Goal: Information Seeking & Learning: Learn about a topic

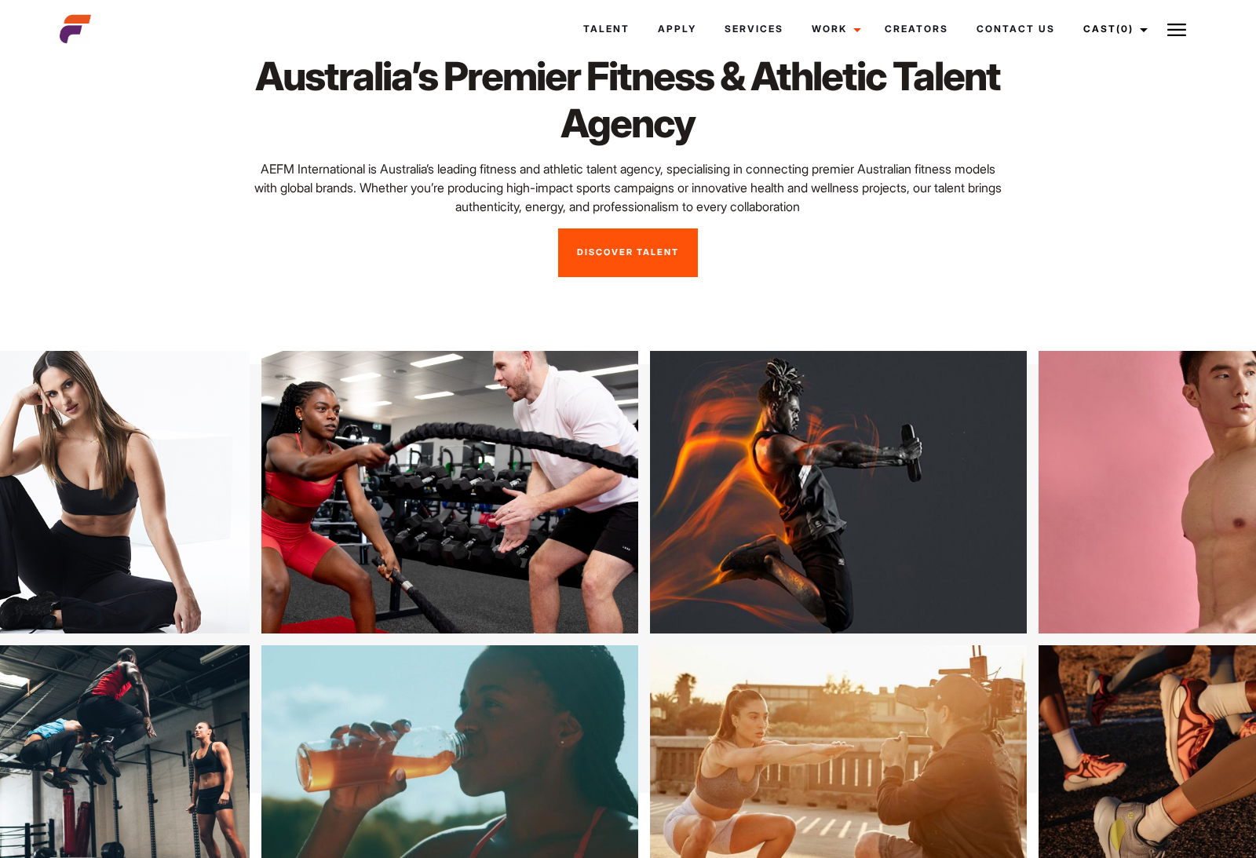
scroll to position [54, 0]
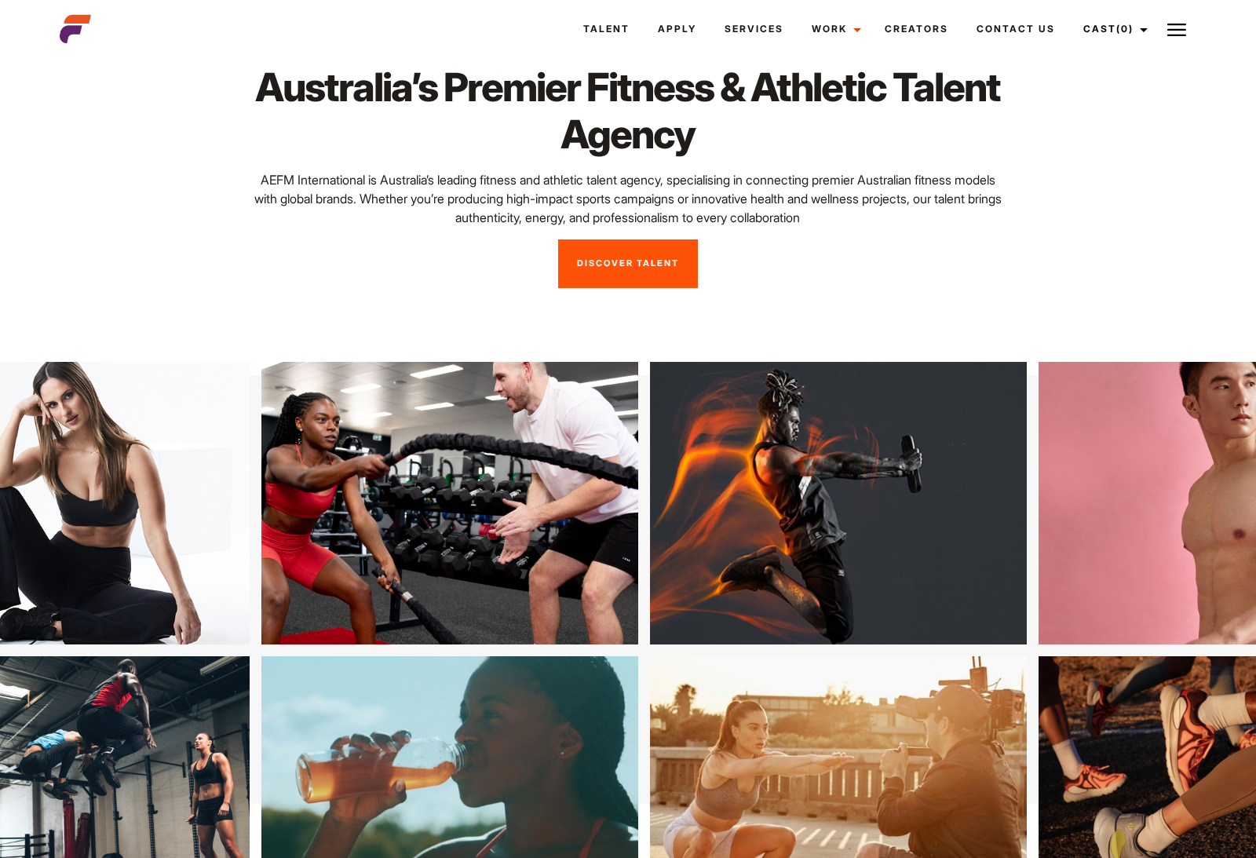
click at [628, 39] on link "Talent" at bounding box center [606, 29] width 75 height 42
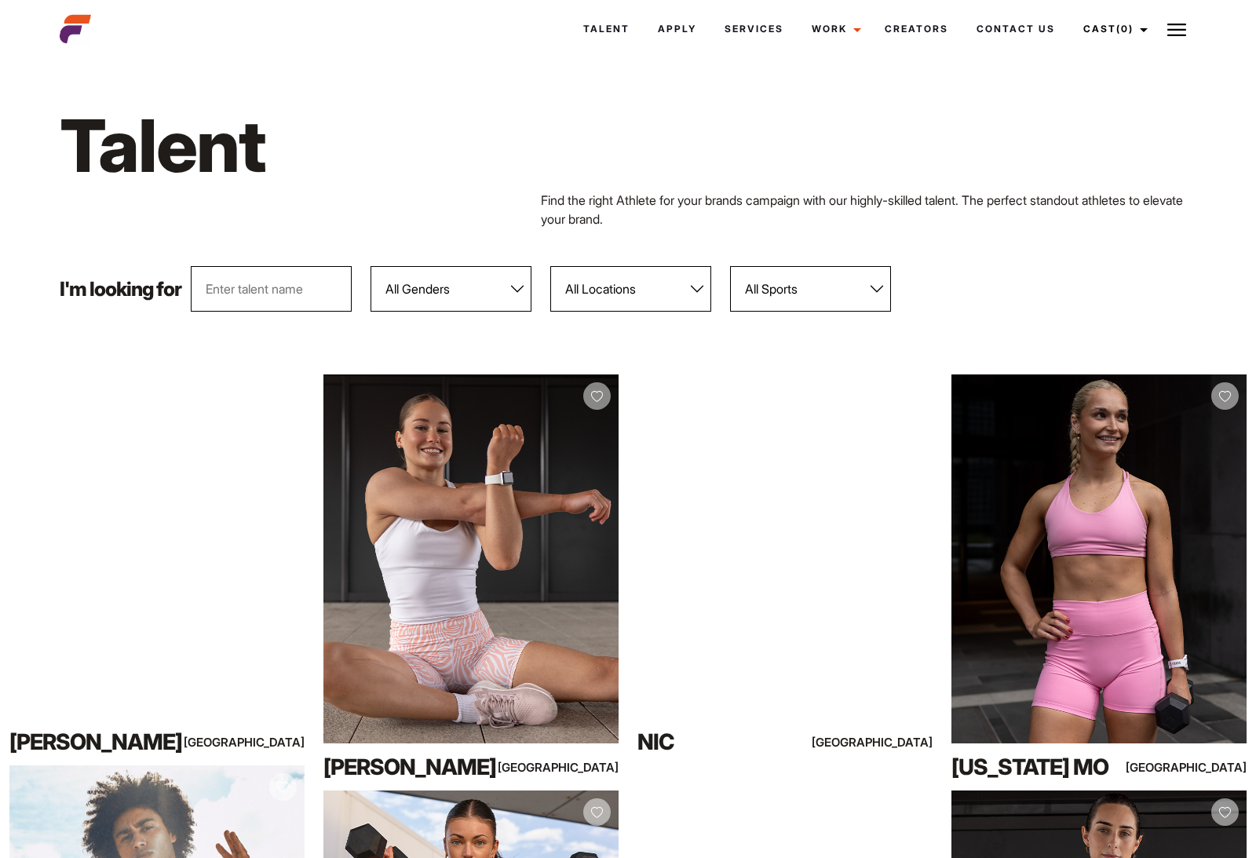
click at [502, 293] on select "All Genders Female Male" at bounding box center [451, 289] width 161 height 46
select select "103"
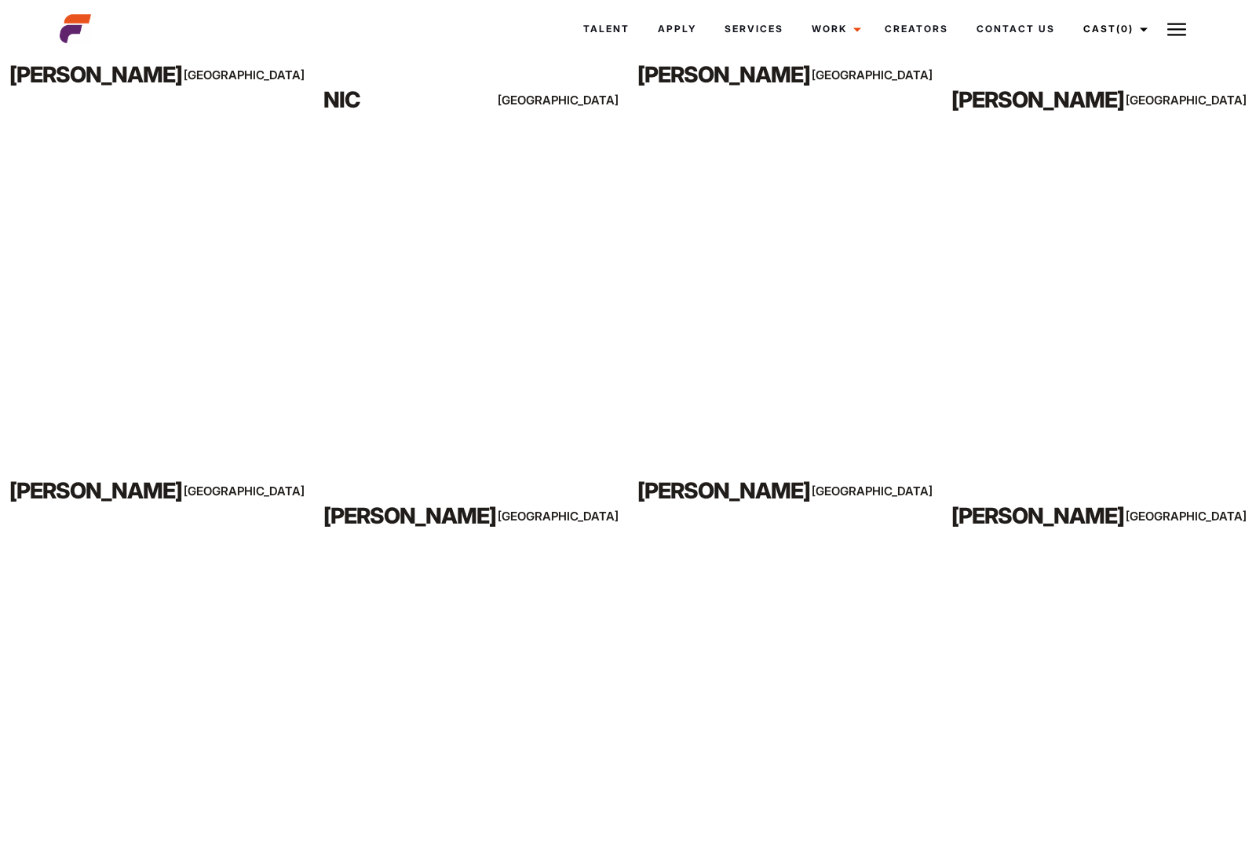
scroll to position [677, 0]
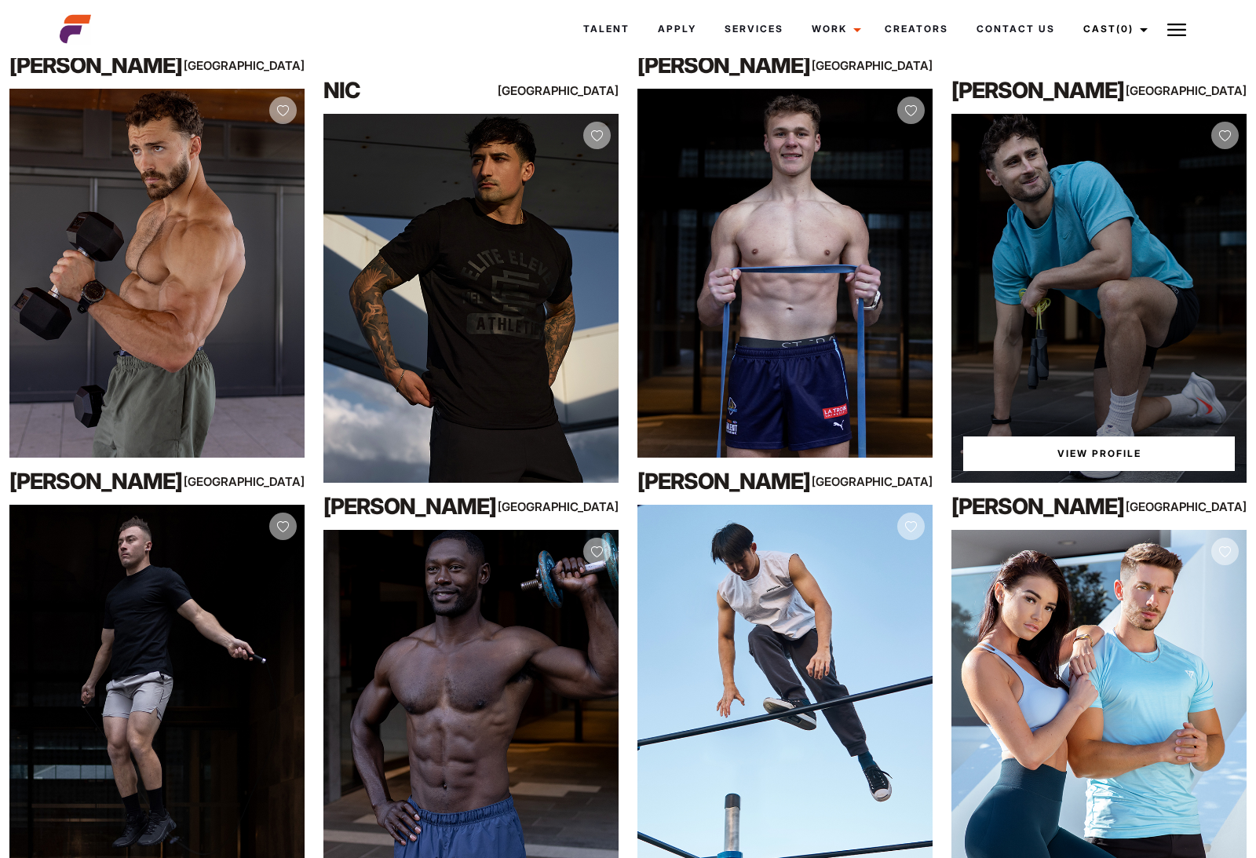
click at [1189, 398] on div "View Profile" at bounding box center [1098, 298] width 295 height 369
click at [1160, 461] on link "View Profile" at bounding box center [1099, 453] width 272 height 35
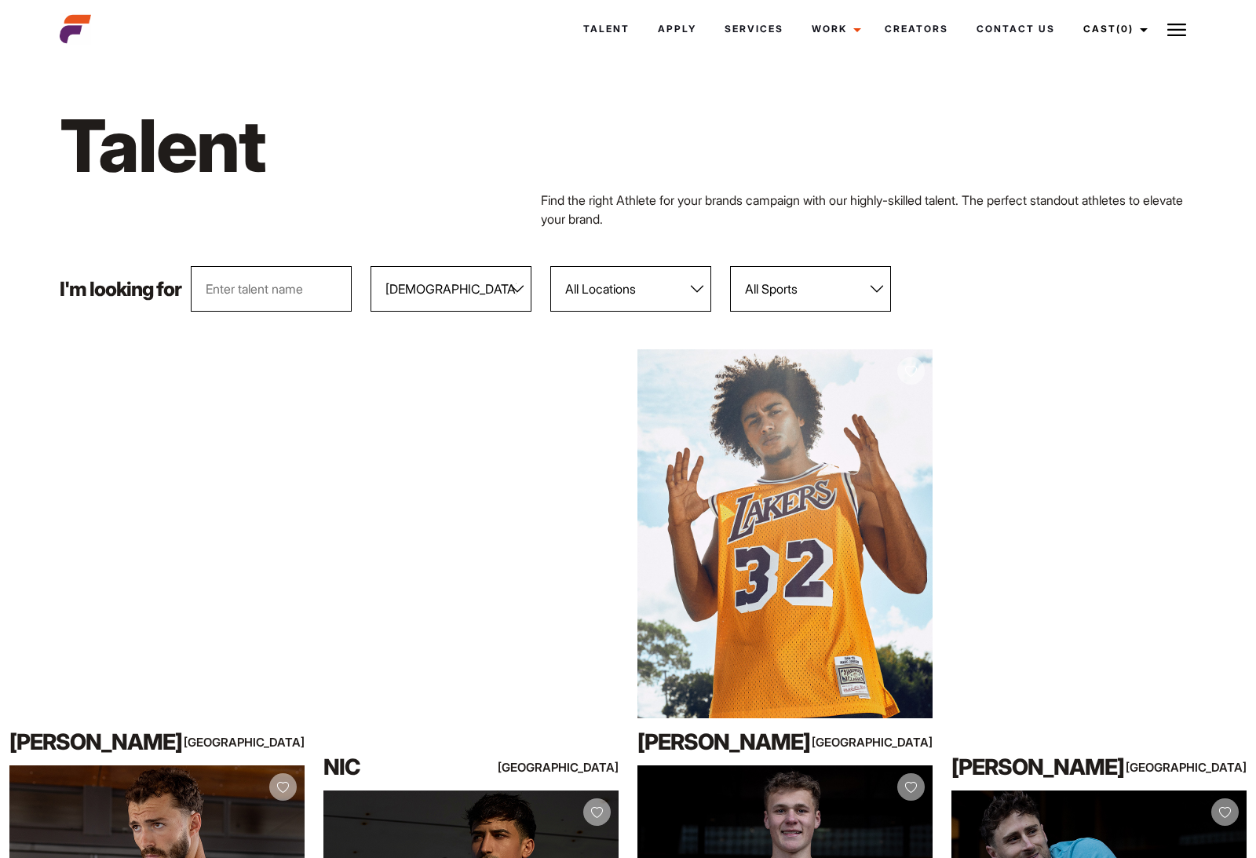
scroll to position [727, 0]
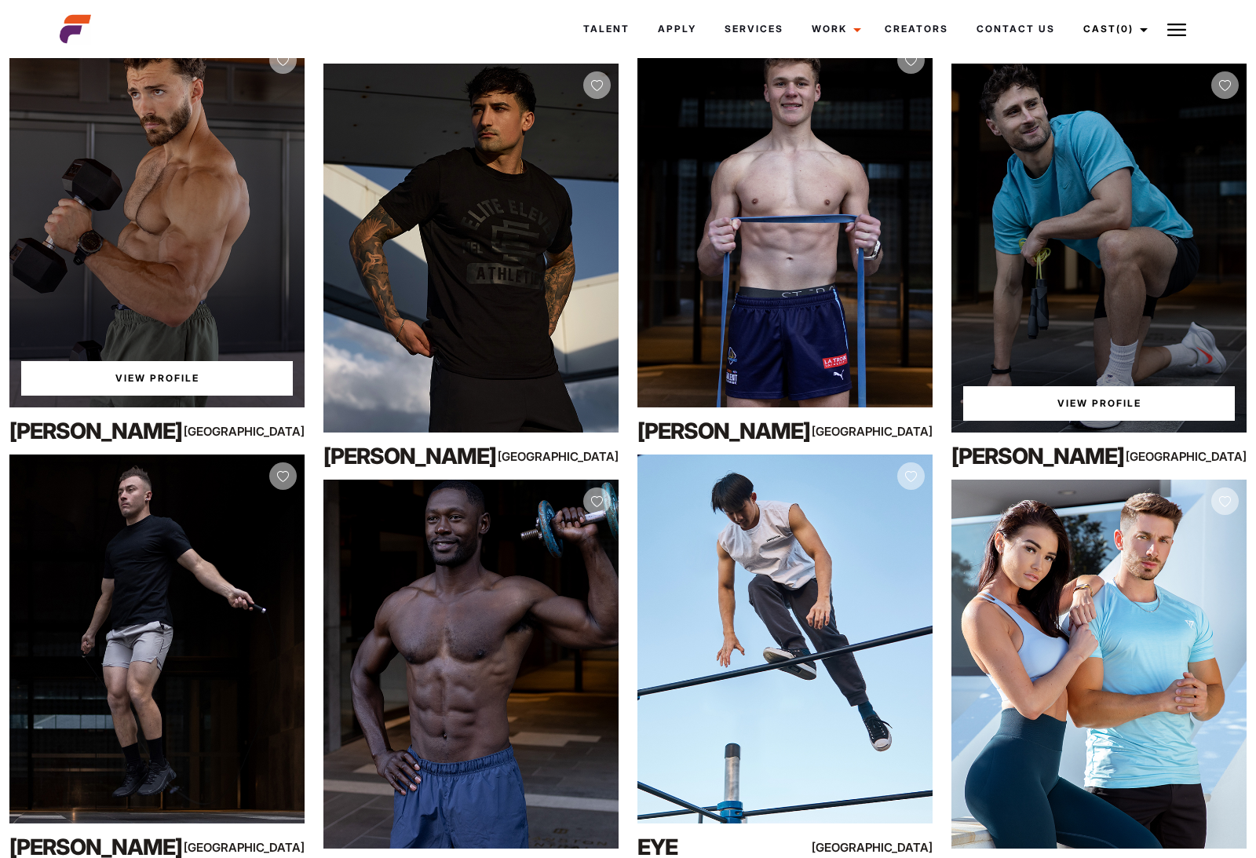
click at [230, 305] on div "View Profile" at bounding box center [156, 222] width 295 height 369
click at [210, 386] on link "View Profile" at bounding box center [157, 378] width 272 height 35
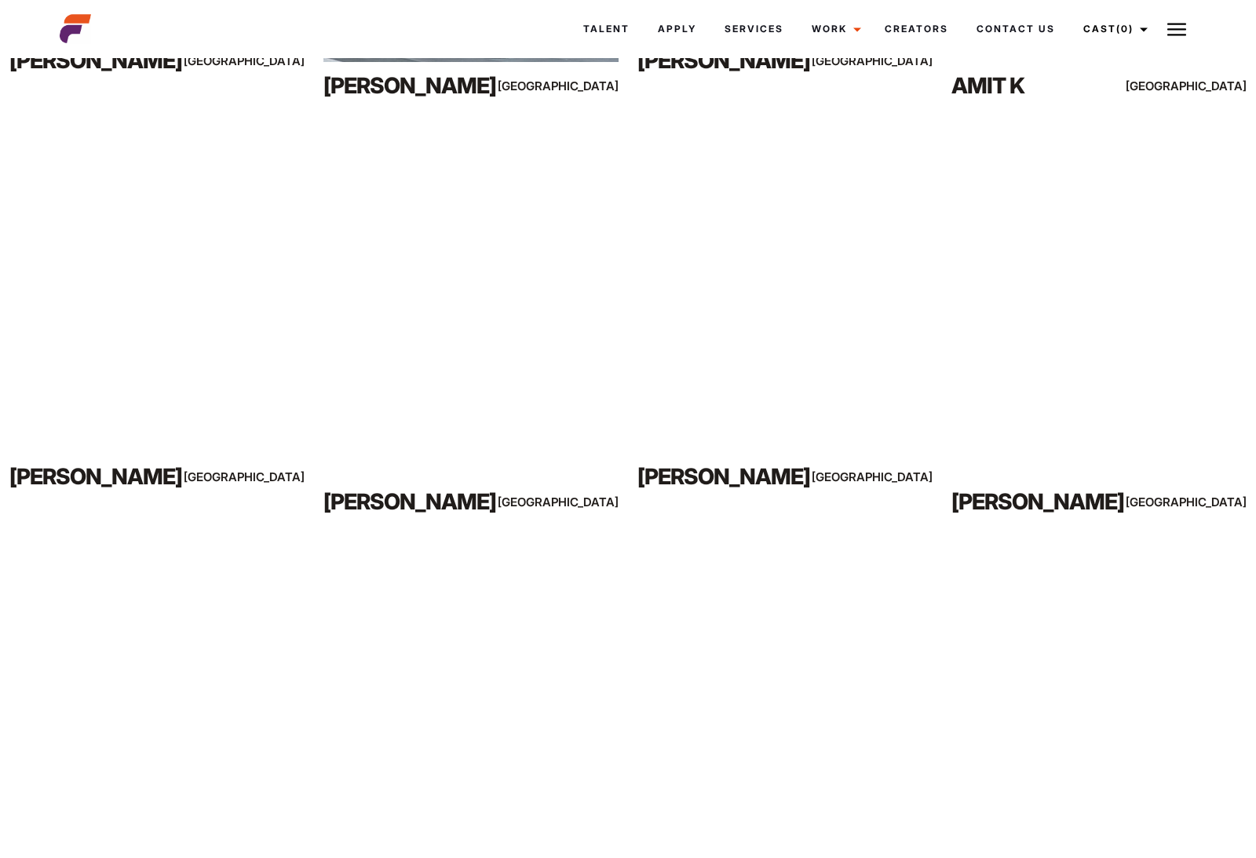
scroll to position [3178, 0]
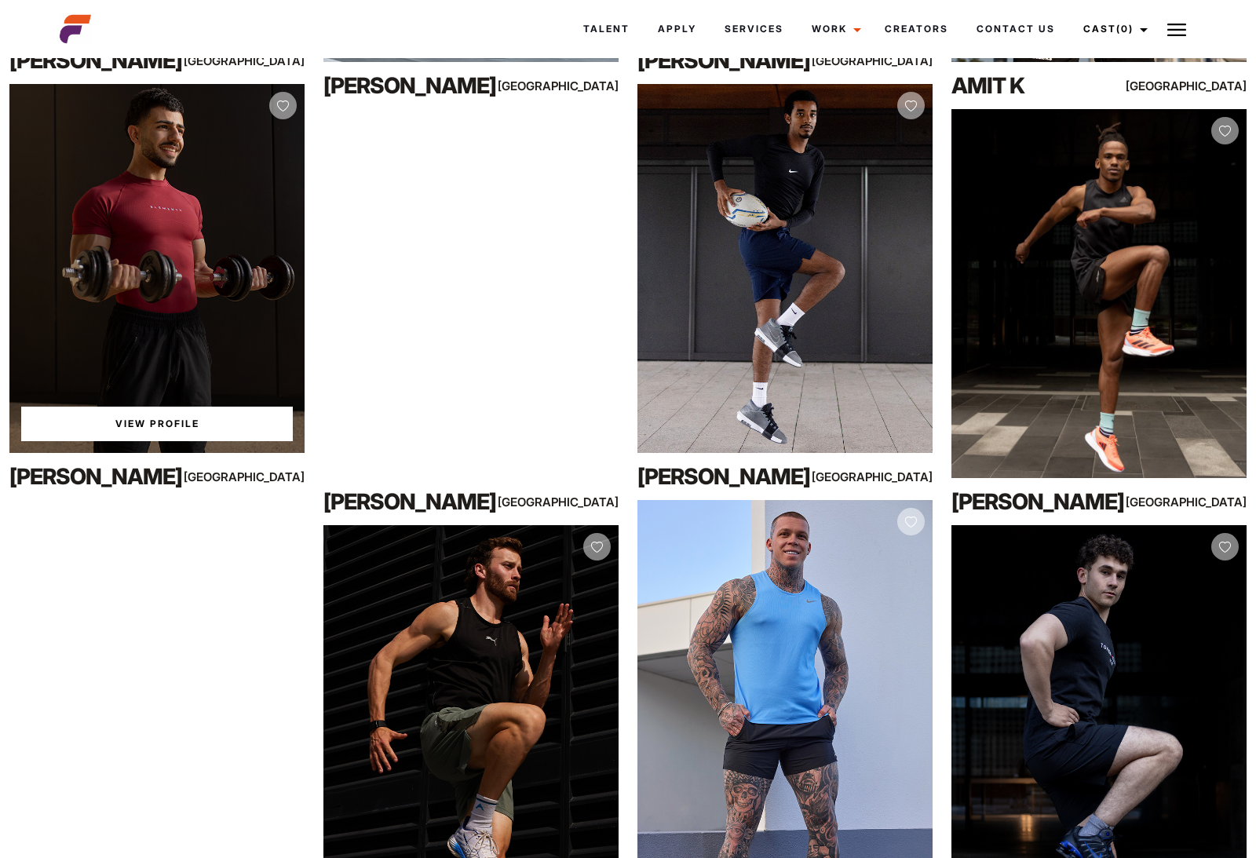
click at [216, 367] on div "View Profile" at bounding box center [156, 268] width 295 height 369
click at [214, 427] on link "View Profile" at bounding box center [157, 424] width 272 height 35
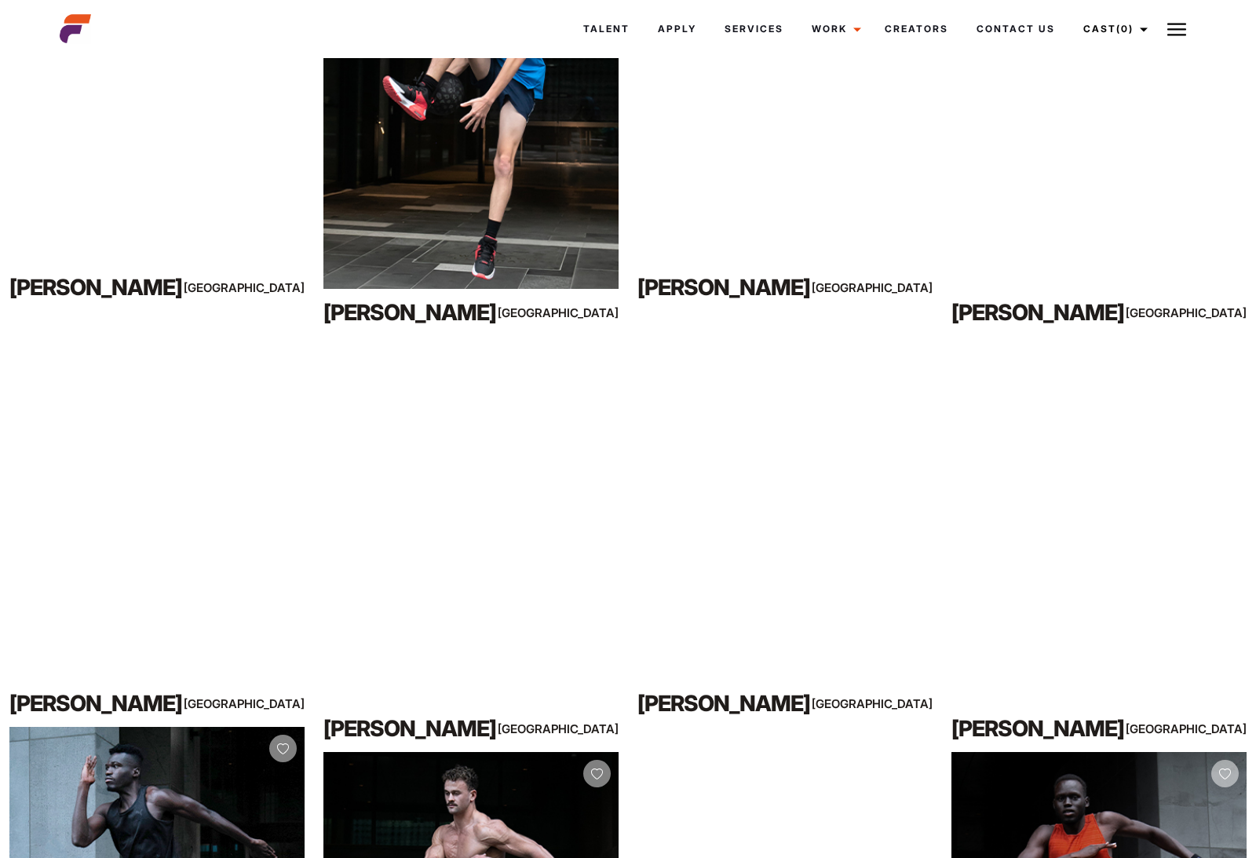
scroll to position [9192, 0]
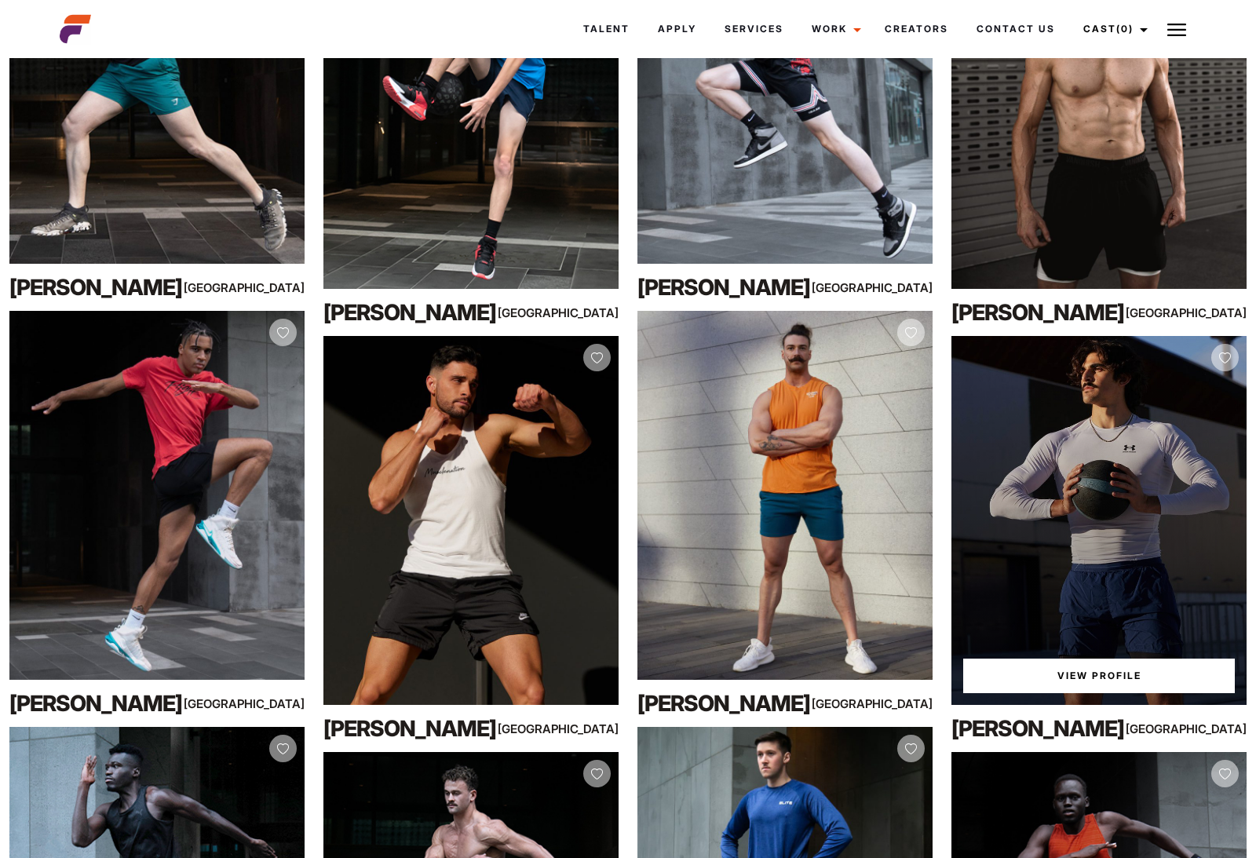
click at [1189, 498] on div "View Profile" at bounding box center [1098, 520] width 295 height 369
click at [1188, 514] on div "View Profile" at bounding box center [1098, 520] width 295 height 369
click at [1160, 681] on link "View Profile" at bounding box center [1099, 676] width 272 height 35
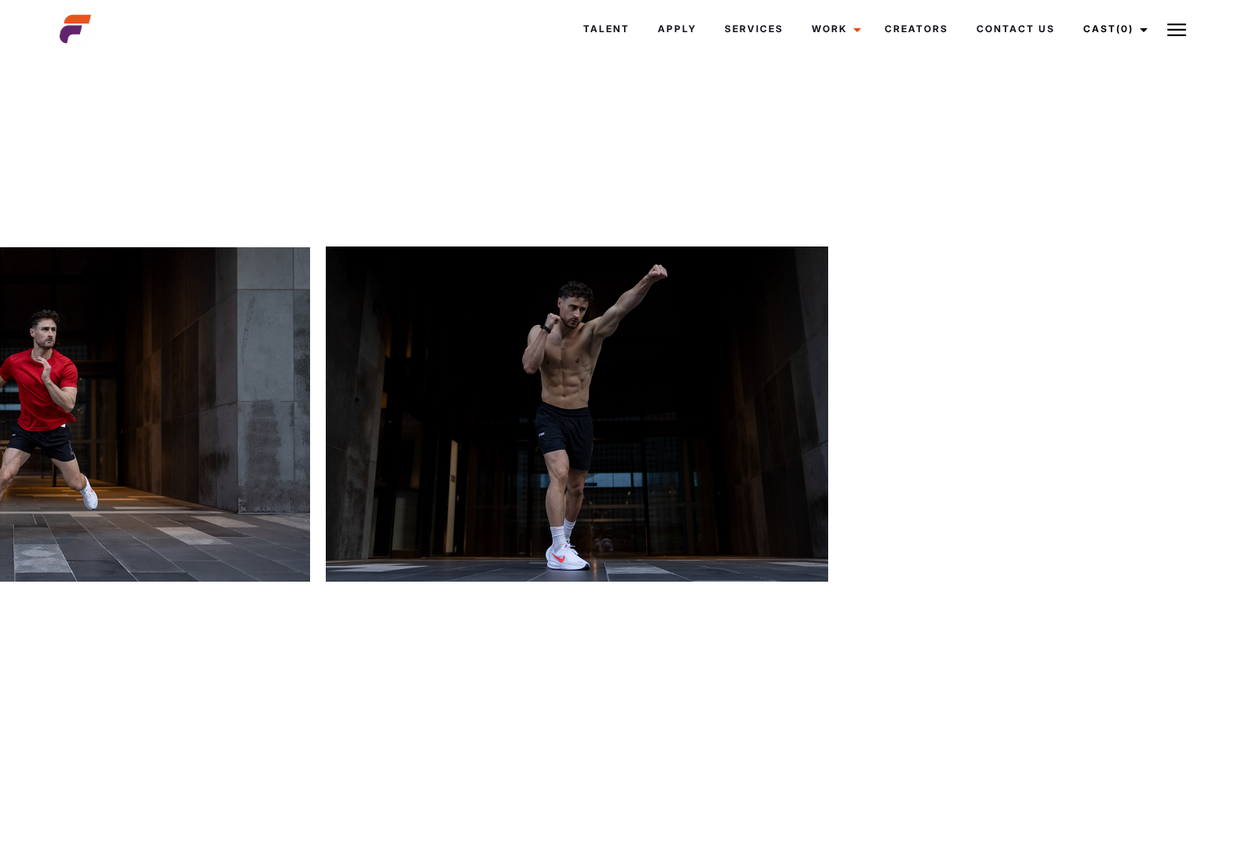
scroll to position [0, 4513]
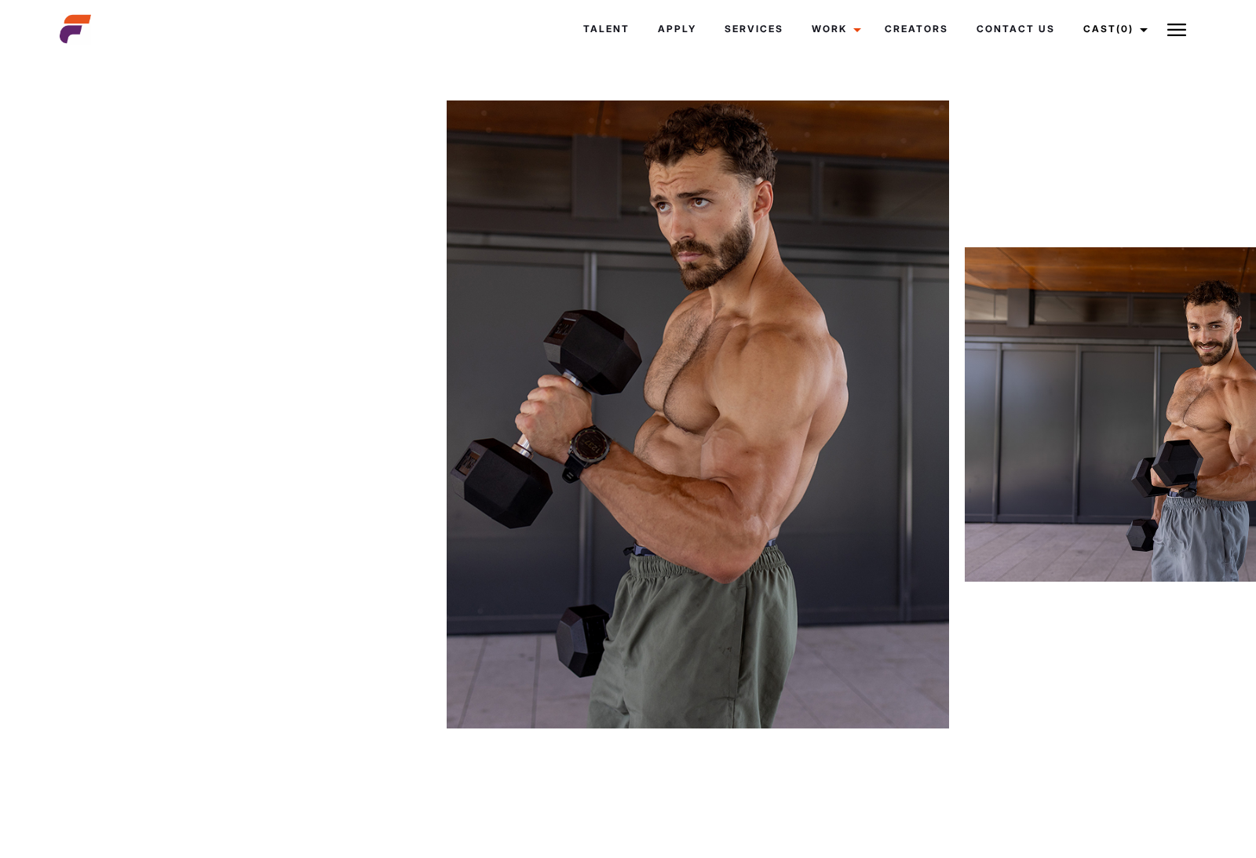
scroll to position [0, 6481]
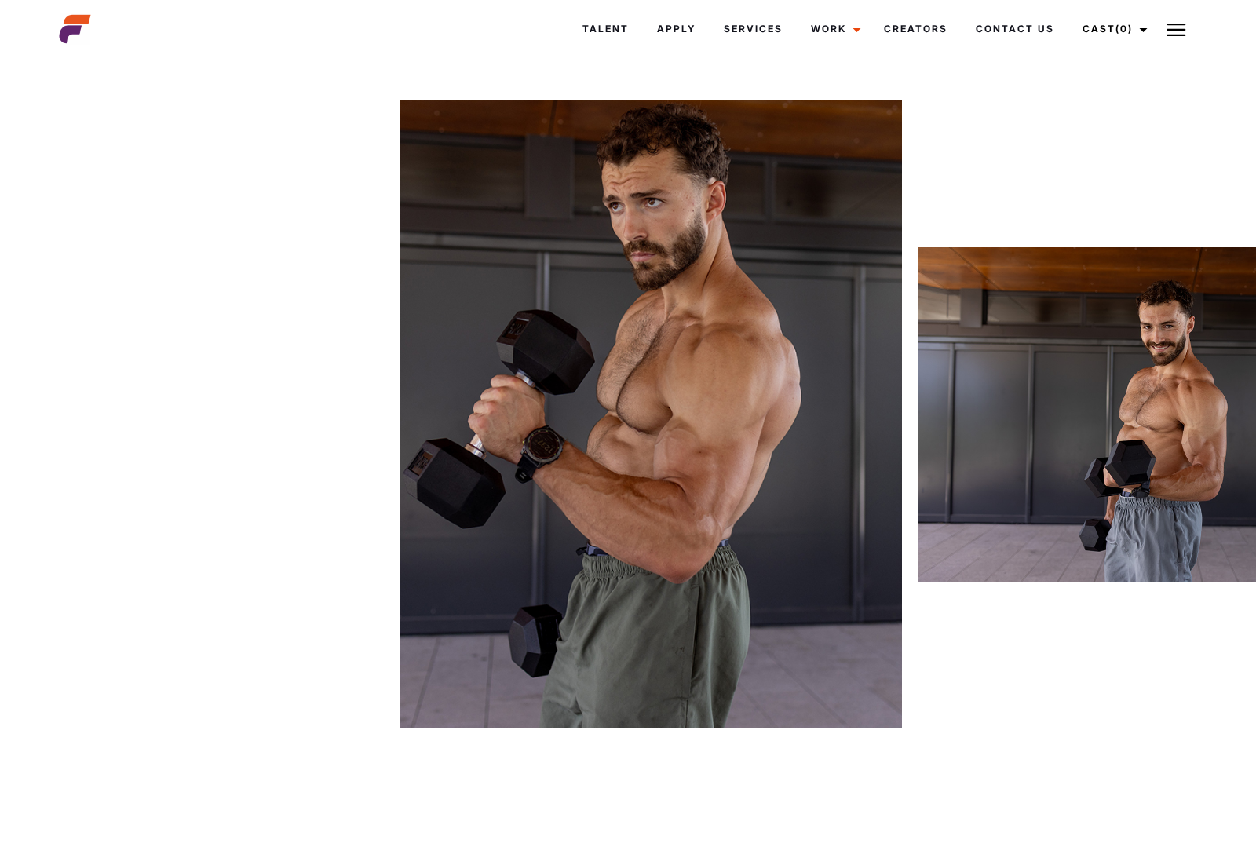
click at [621, 512] on img at bounding box center [651, 414] width 502 height 628
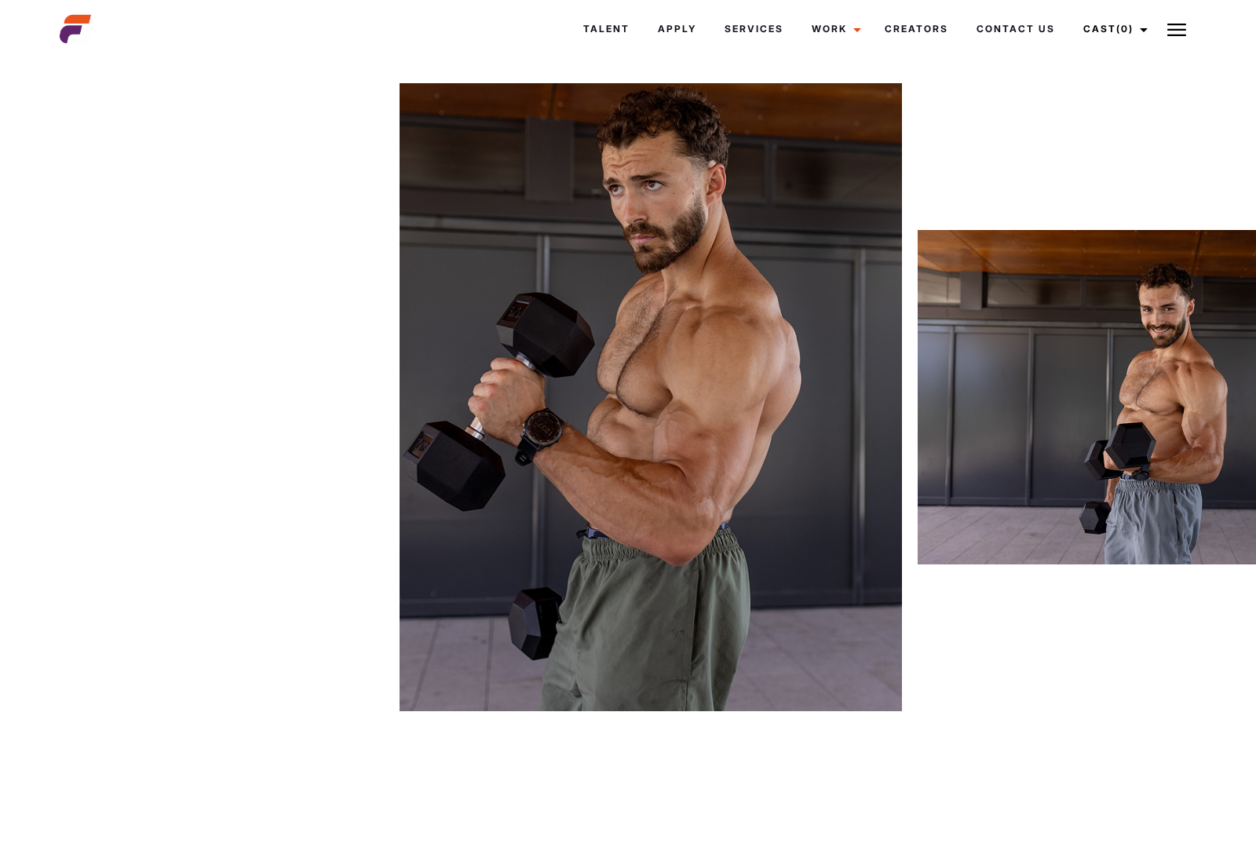
scroll to position [30, 6481]
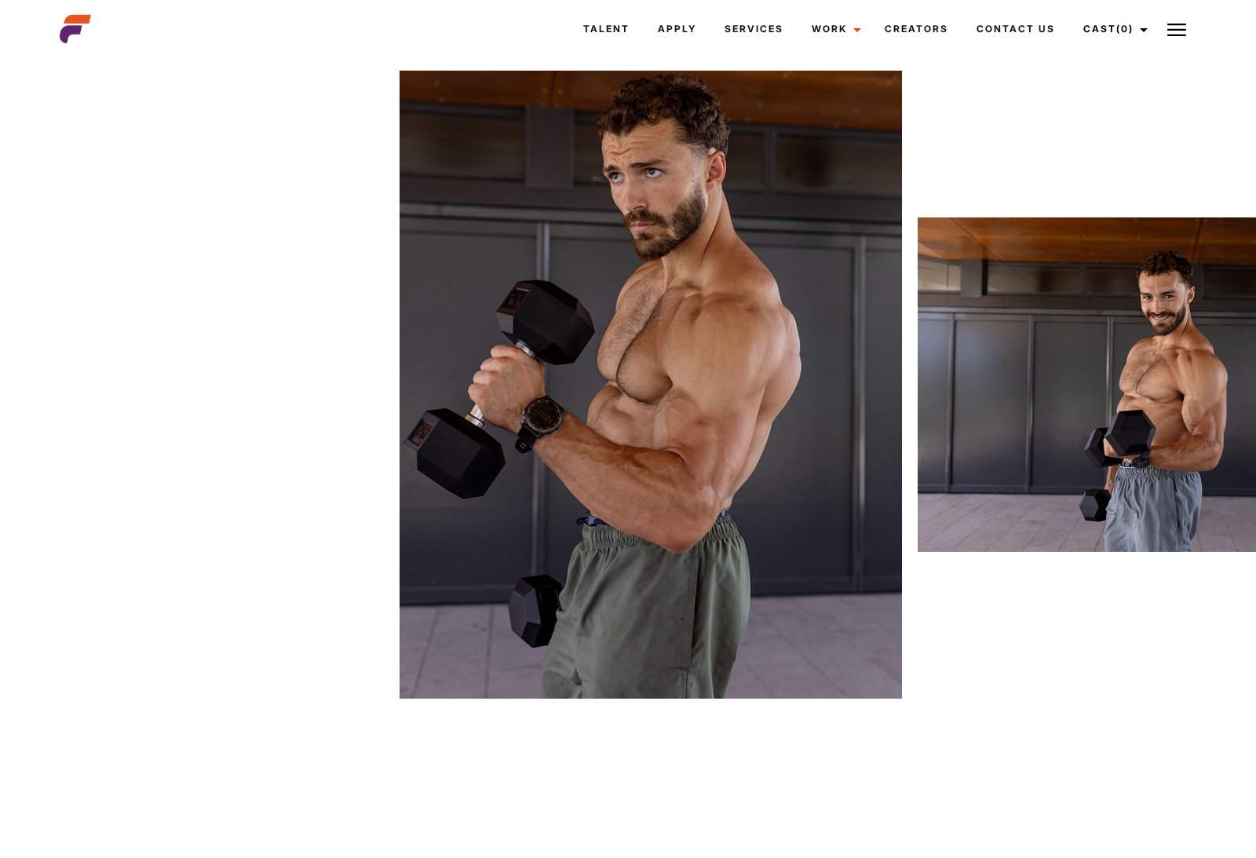
click at [1021, 473] on img at bounding box center [1169, 385] width 502 height 628
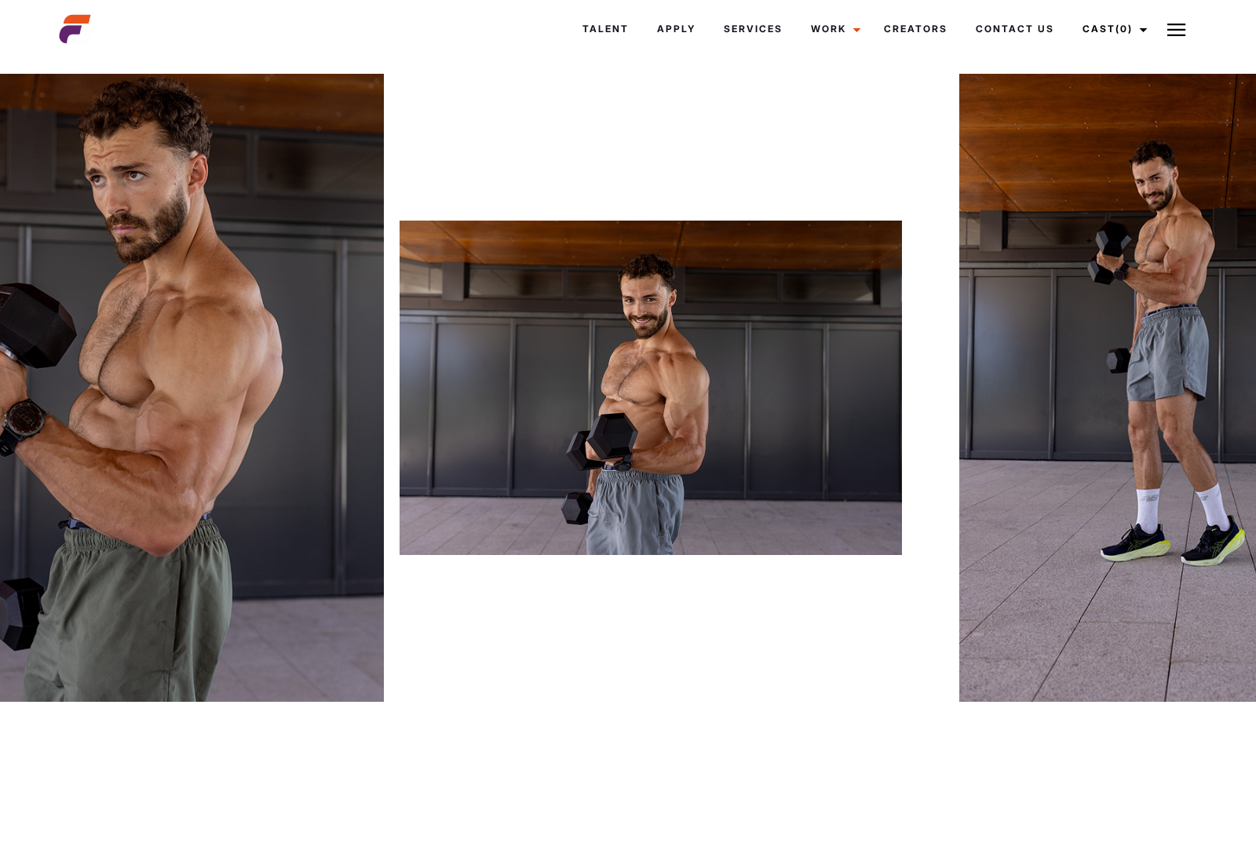
scroll to position [26, 6481]
click at [726, 507] on img at bounding box center [651, 389] width 502 height 628
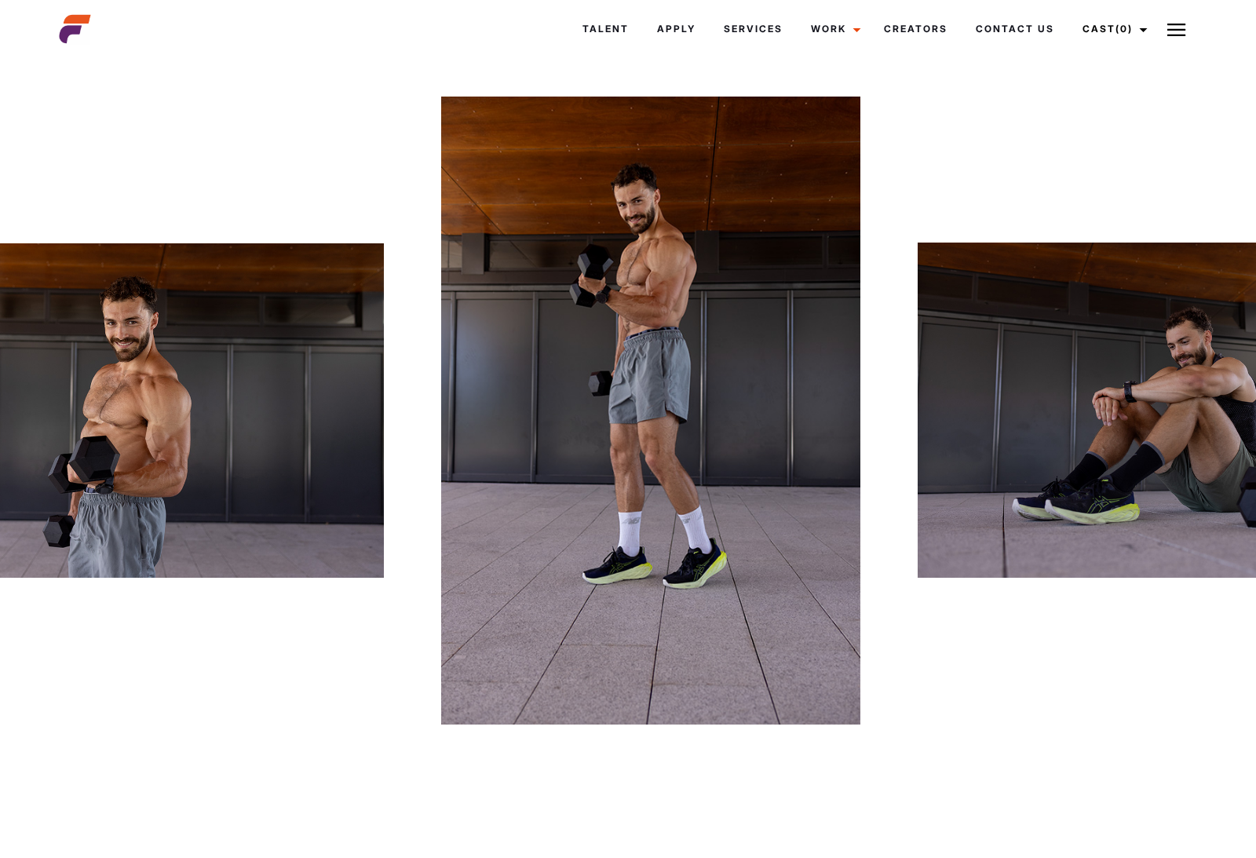
scroll to position [2, 6481]
click at [600, 316] on img at bounding box center [651, 412] width 502 height 628
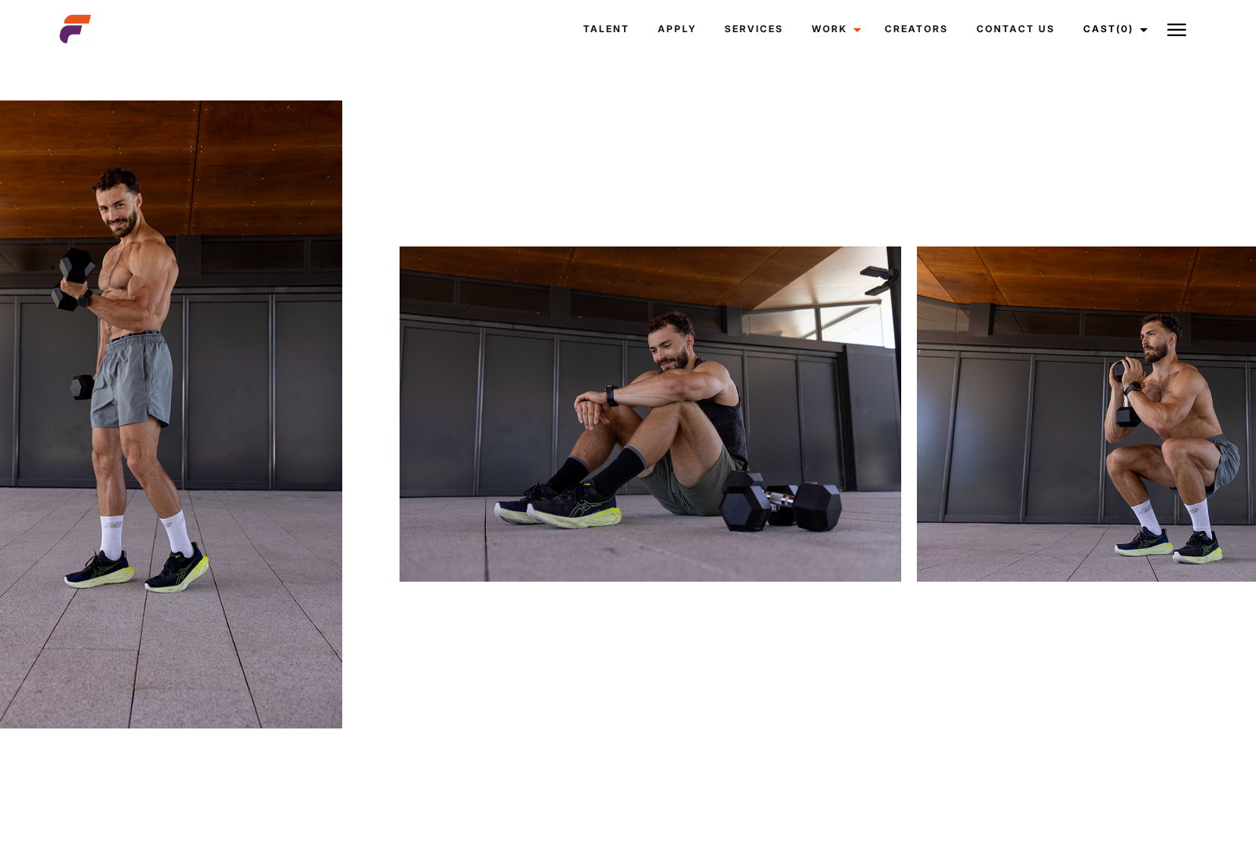
scroll to position [0, 6481]
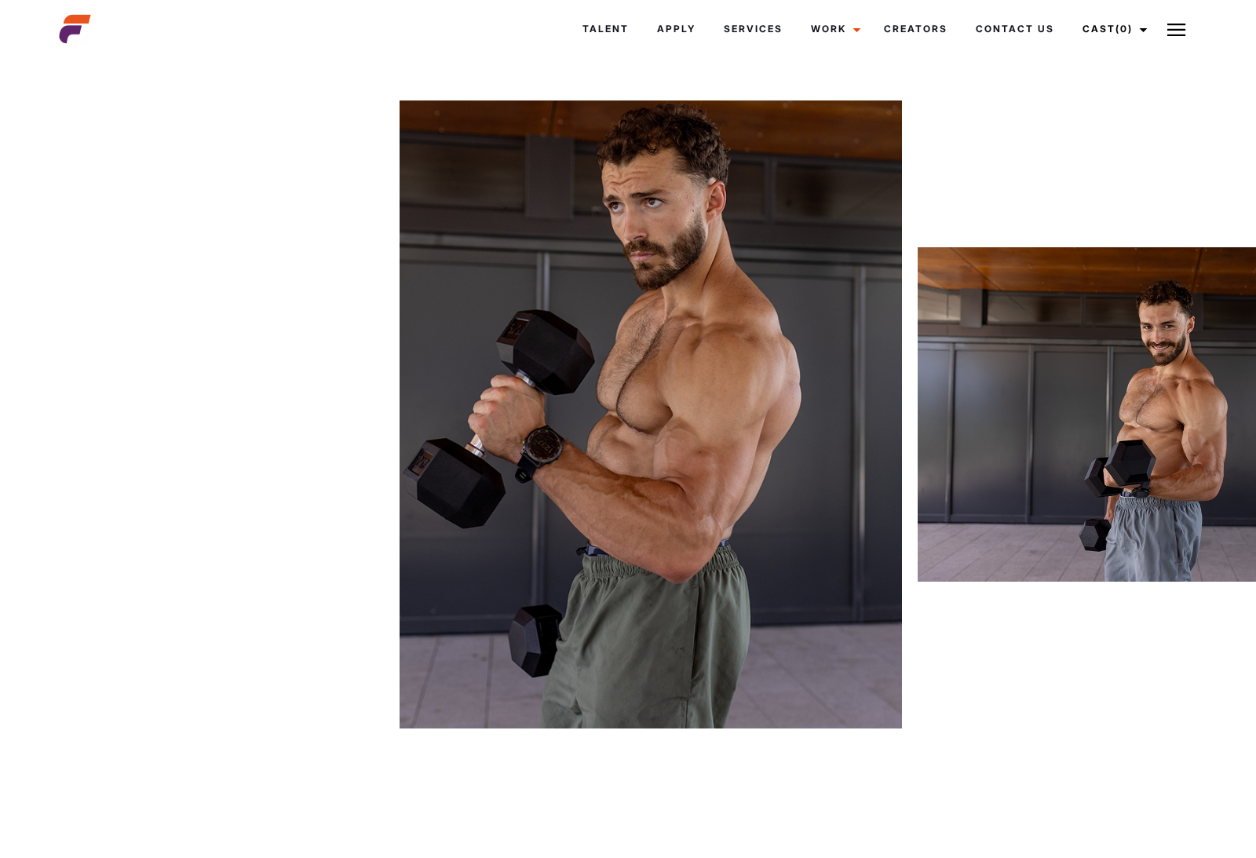
click at [1167, 481] on img at bounding box center [1169, 414] width 502 height 628
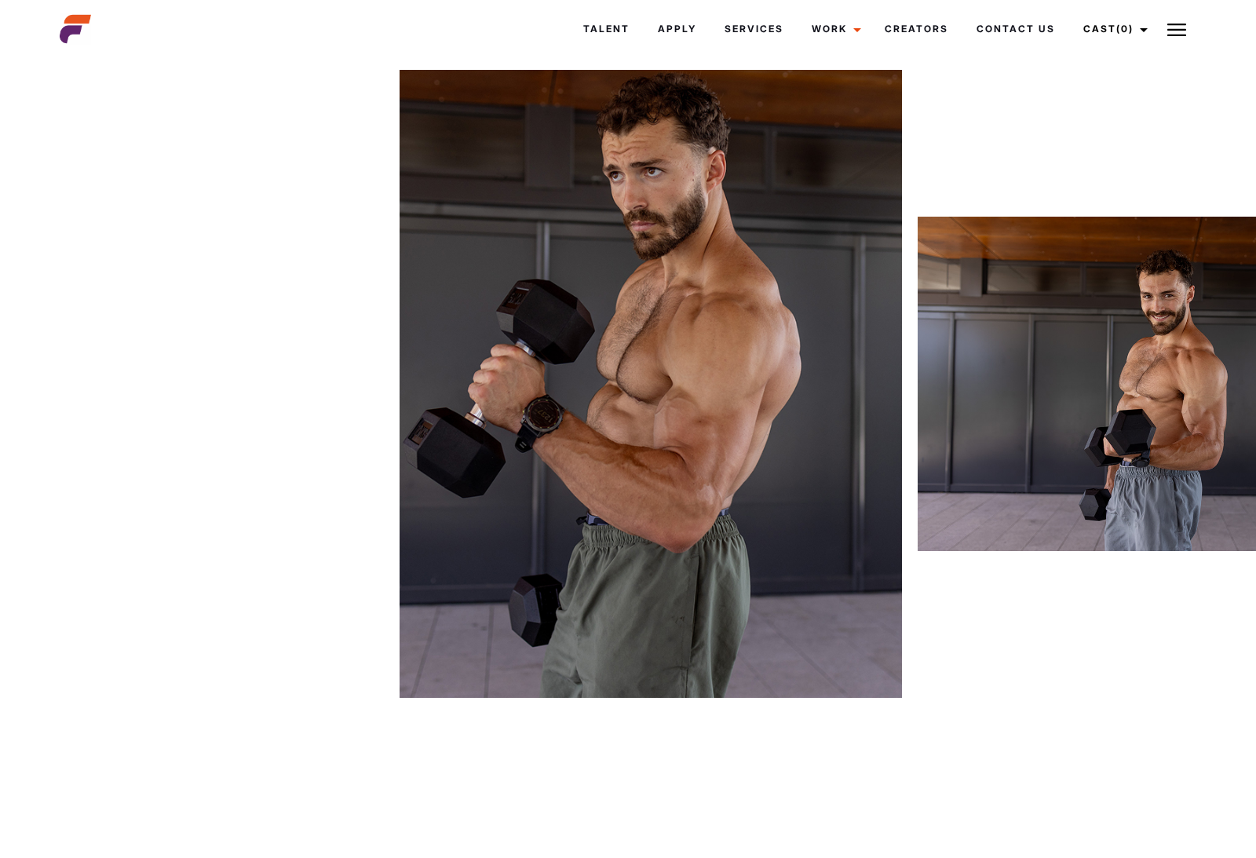
scroll to position [74, 6481]
